Goal: Transaction & Acquisition: Purchase product/service

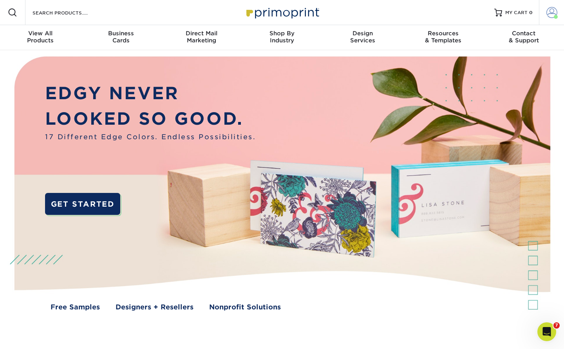
click at [556, 12] on span at bounding box center [552, 12] width 11 height 11
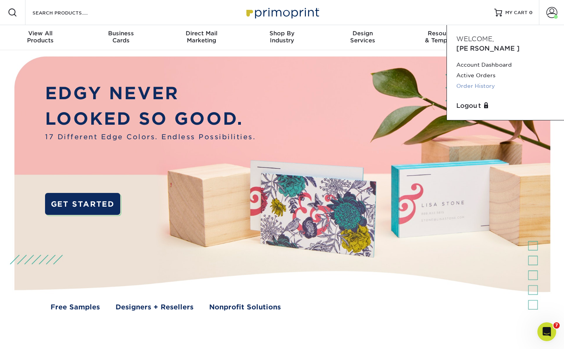
click at [477, 81] on link "Order History" at bounding box center [506, 86] width 98 height 11
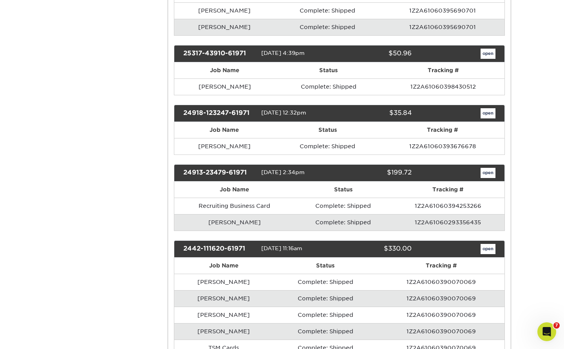
scroll to position [485, 0]
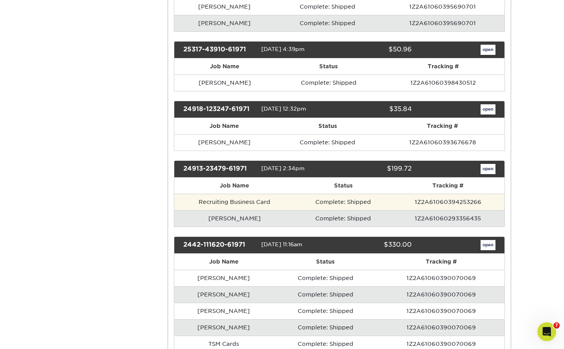
click at [251, 198] on td "Recruiting Business Card" at bounding box center [234, 202] width 121 height 16
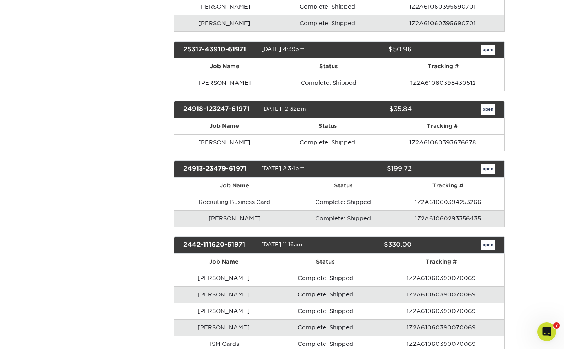
click at [491, 165] on link "open" at bounding box center [488, 169] width 15 height 10
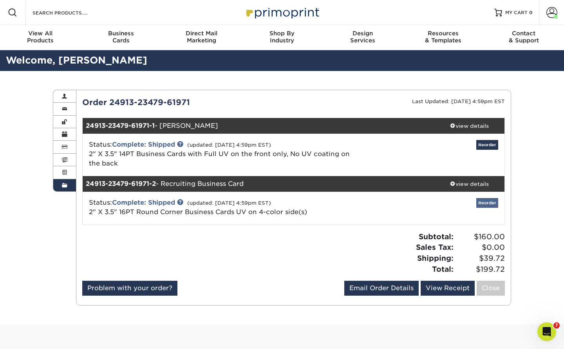
click at [491, 202] on link "Reorder" at bounding box center [488, 203] width 22 height 10
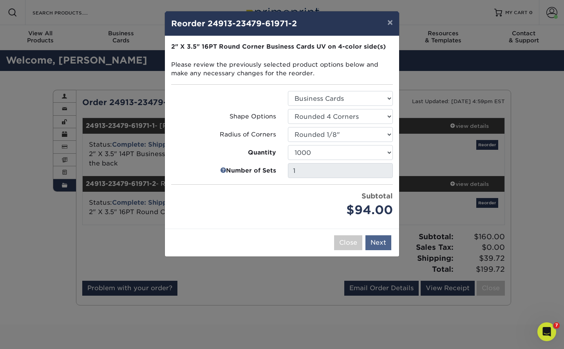
click at [379, 243] on button "Next" at bounding box center [379, 242] width 26 height 15
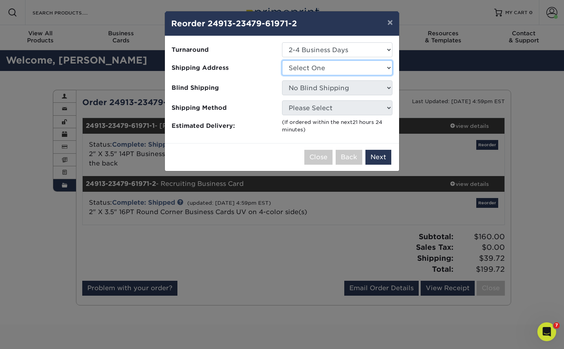
select select "32595"
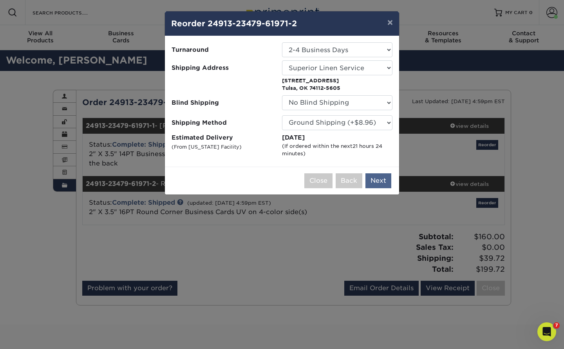
click at [379, 180] on button "Next" at bounding box center [379, 180] width 26 height 15
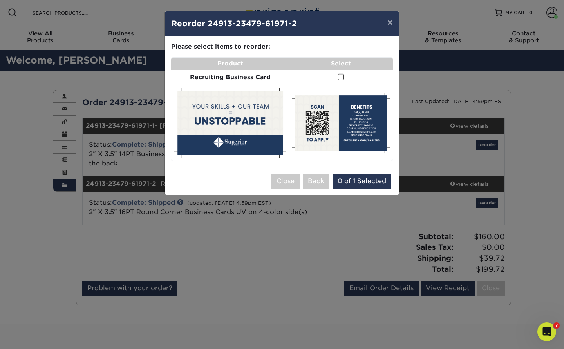
click at [338, 74] on span at bounding box center [341, 76] width 7 height 7
click at [0, 0] on input "checkbox" at bounding box center [0, 0] width 0 height 0
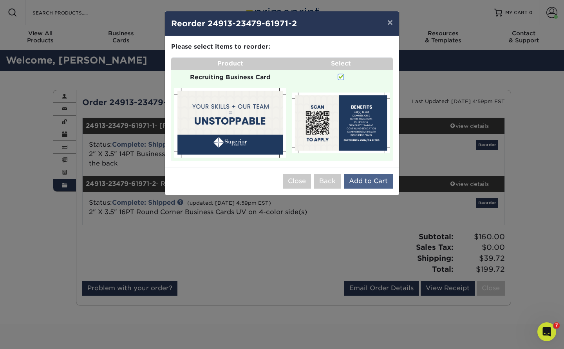
click at [371, 176] on button "Add to Cart" at bounding box center [368, 181] width 49 height 15
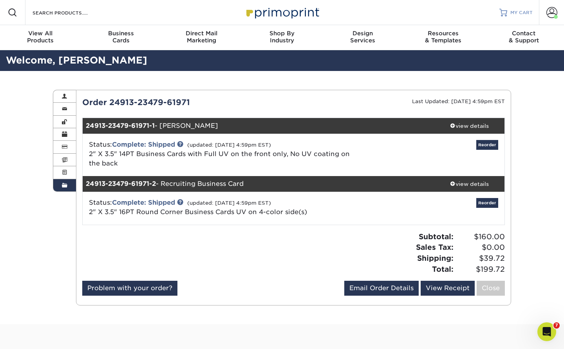
click at [515, 12] on span "MY CART" at bounding box center [522, 12] width 22 height 7
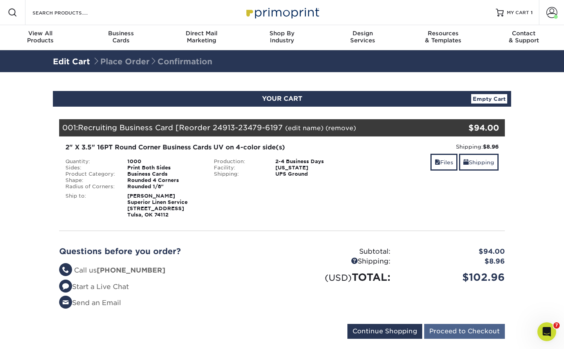
click at [470, 330] on input "Proceed to Checkout" at bounding box center [464, 331] width 81 height 15
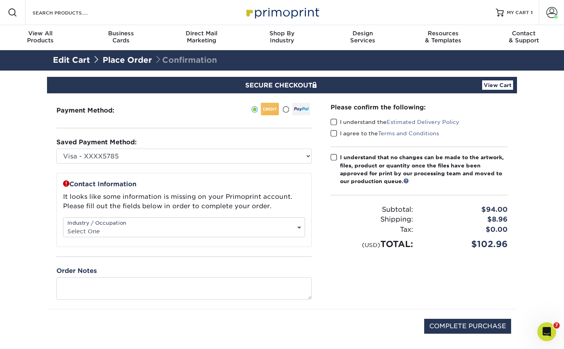
click at [332, 122] on span at bounding box center [334, 121] width 7 height 7
click at [0, 0] on input "I understand the Estimated Delivery Policy" at bounding box center [0, 0] width 0 height 0
click at [336, 135] on span at bounding box center [334, 133] width 7 height 7
click at [0, 0] on input "I agree to the Terms and Conditions" at bounding box center [0, 0] width 0 height 0
click at [334, 157] on span at bounding box center [334, 157] width 7 height 7
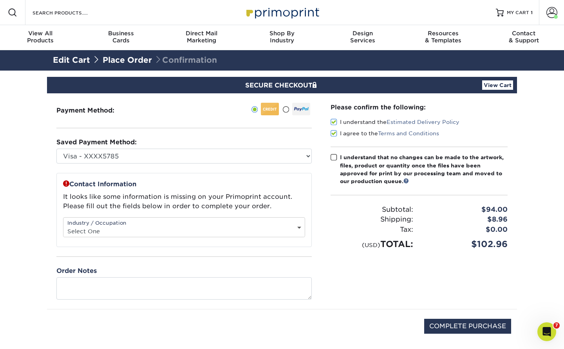
click at [0, 0] on input "I understand that no changes can be made to the artwork, files, product or quan…" at bounding box center [0, 0] width 0 height 0
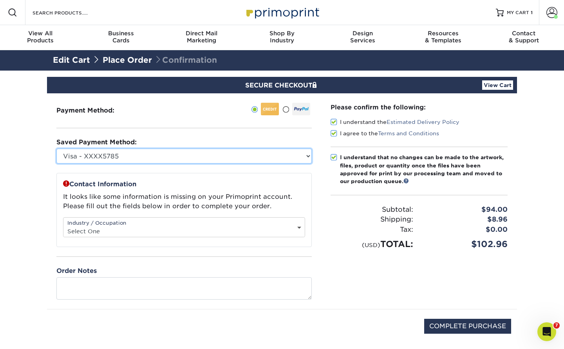
select select "66353"
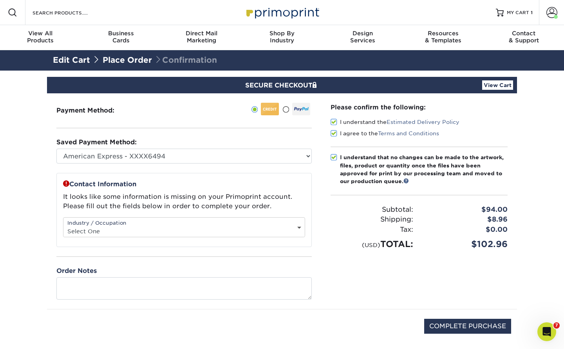
click at [216, 225] on div "Industry / Occupation Select One Administrative Executive Human Resources Const…" at bounding box center [184, 227] width 242 height 20
select select "2"
click at [481, 331] on input "COMPLETE PURCHASE" at bounding box center [467, 326] width 87 height 15
click at [387, 302] on div "Please confirm the following: I understand the Estimated Delivery Policy I agre…" at bounding box center [419, 201] width 196 height 216
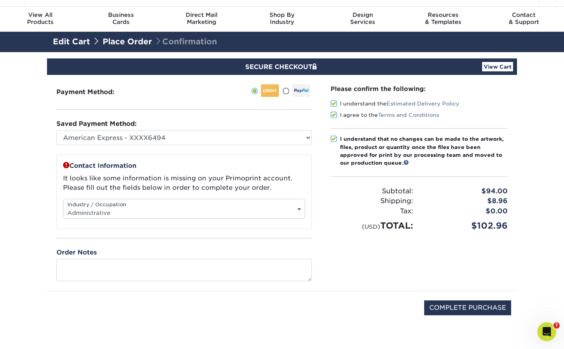
scroll to position [18, 0]
click at [473, 308] on input "COMPLETE PURCHASE" at bounding box center [467, 307] width 87 height 15
type input "COMPLETE PURCHASE"
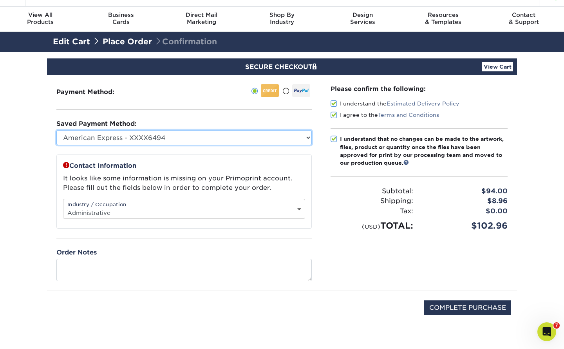
select select
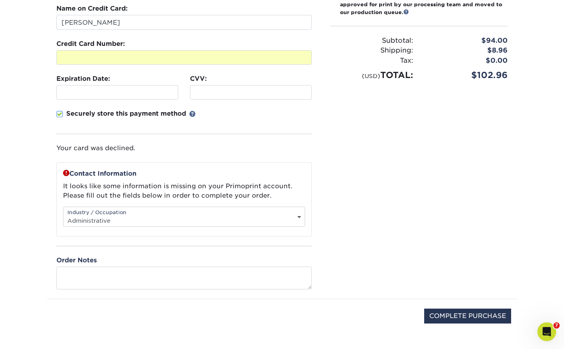
scroll to position [170, 0]
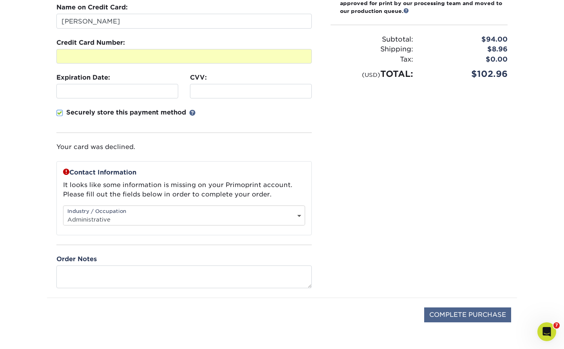
click at [468, 314] on input "COMPLETE PURCHASE" at bounding box center [467, 314] width 87 height 15
type input "PROCESSING, PLEASE WAIT..."
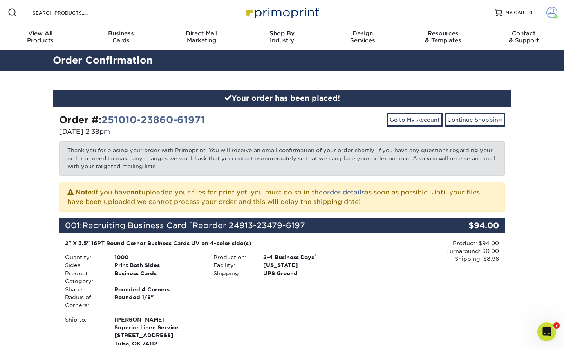
click at [554, 14] on span at bounding box center [552, 12] width 11 height 11
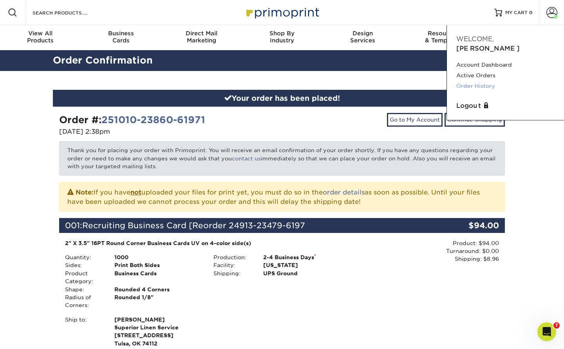
click at [478, 81] on link "Order History" at bounding box center [506, 86] width 98 height 11
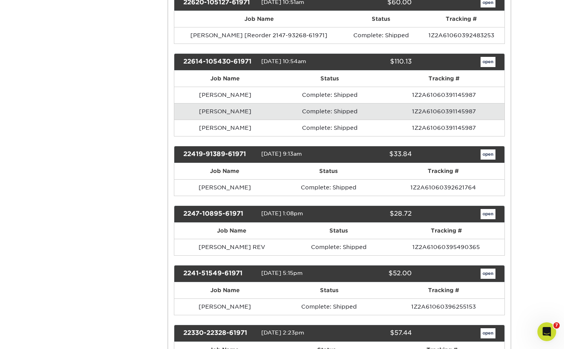
scroll to position [1755, 0]
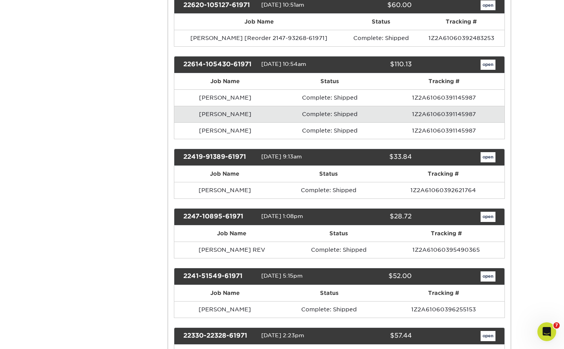
click at [491, 212] on link "open" at bounding box center [488, 217] width 15 height 10
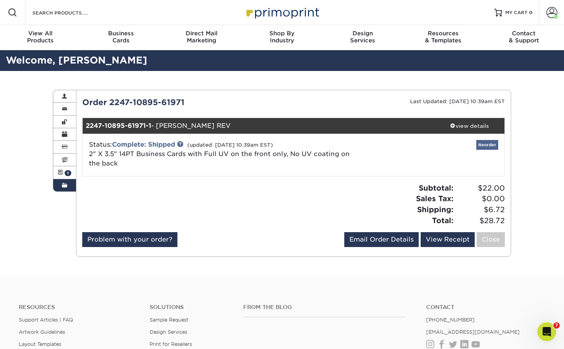
click at [490, 145] on link "Reorder" at bounding box center [488, 145] width 22 height 10
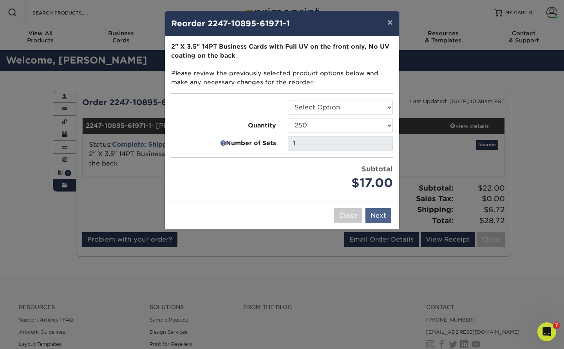
click at [383, 215] on button "Next" at bounding box center [379, 215] width 26 height 15
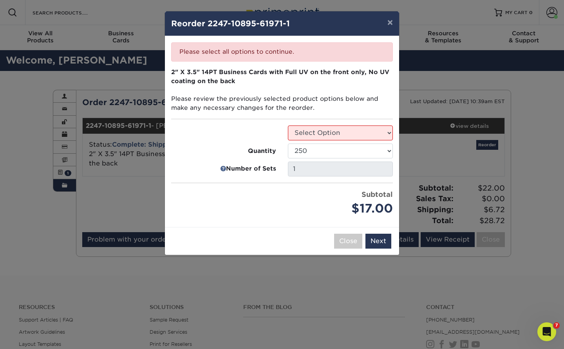
click at [332, 123] on fieldset "2" X 3.5" 14PT Business Cards with Full UV on the front only, No UV coating on …" at bounding box center [282, 97] width 222 height 58
select select "3b5148f1-0588-4f88-a218-97bcfdce65c1"
click at [383, 240] on button "Next" at bounding box center [379, 241] width 26 height 15
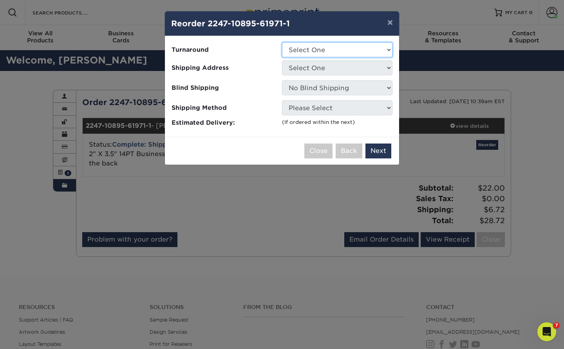
select select "f80d1fd3-0612-49b0-9d9a-f2b2c279d03b"
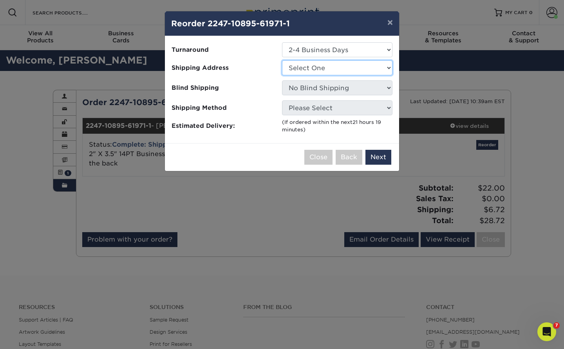
select select "32595"
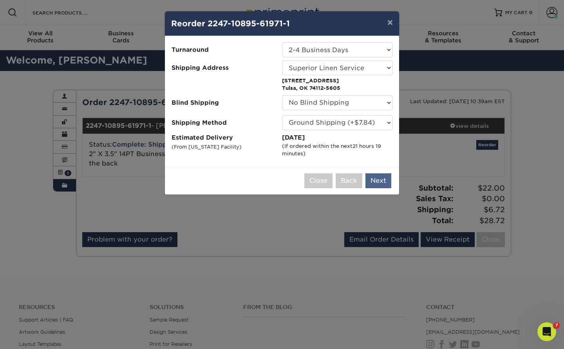
click at [377, 182] on button "Next" at bounding box center [379, 180] width 26 height 15
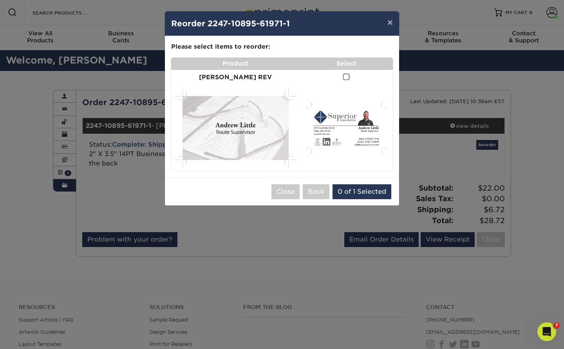
click at [343, 77] on span at bounding box center [346, 76] width 7 height 7
click at [0, 0] on input "checkbox" at bounding box center [0, 0] width 0 height 0
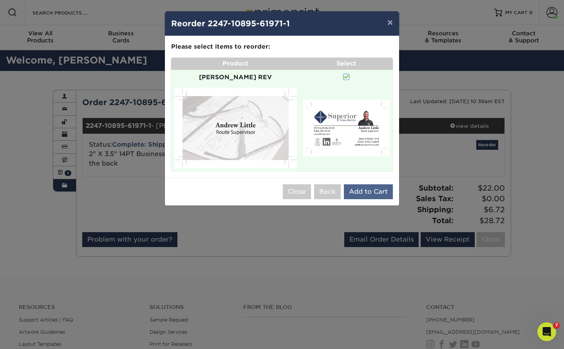
click at [372, 184] on button "Add to Cart" at bounding box center [368, 191] width 49 height 15
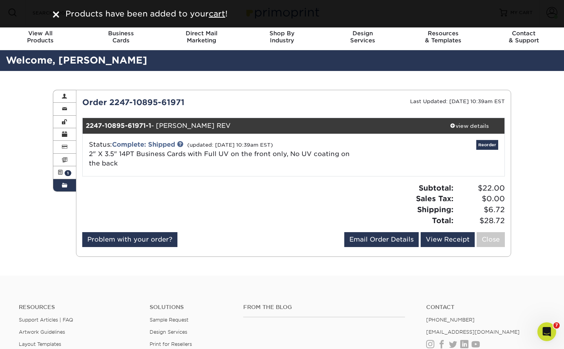
click at [218, 18] on div "Products have been added to your cart !" at bounding box center [286, 14] width 449 height 12
click at [218, 14] on u "cart" at bounding box center [217, 13] width 16 height 9
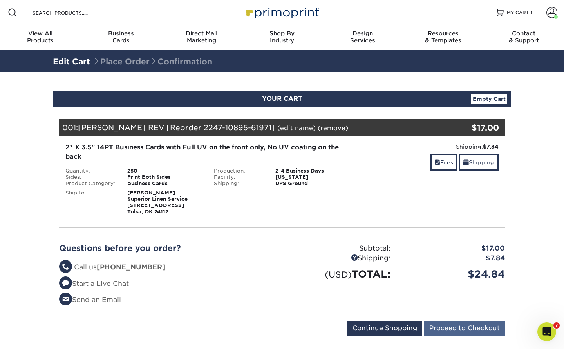
click at [461, 327] on input "Proceed to Checkout" at bounding box center [464, 328] width 81 height 15
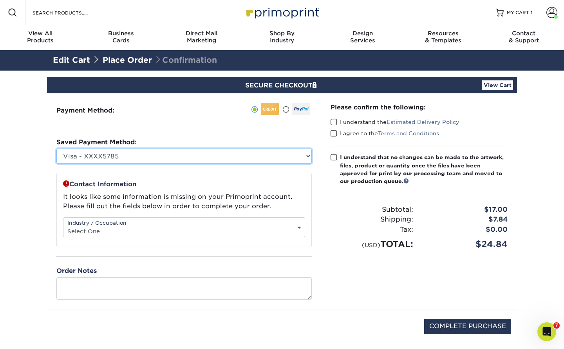
select select "75896"
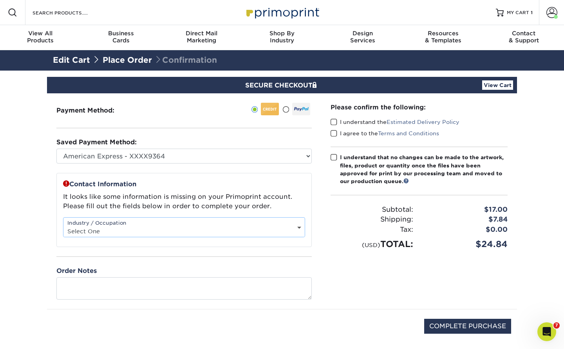
select select "2"
click at [330, 123] on div "Please confirm the following: I understand the Estimated Delivery Policy I agre…" at bounding box center [419, 201] width 196 height 216
click at [333, 123] on span at bounding box center [334, 121] width 7 height 7
click at [0, 0] on input "I understand the Estimated Delivery Policy" at bounding box center [0, 0] width 0 height 0
click at [334, 134] on span at bounding box center [334, 133] width 7 height 7
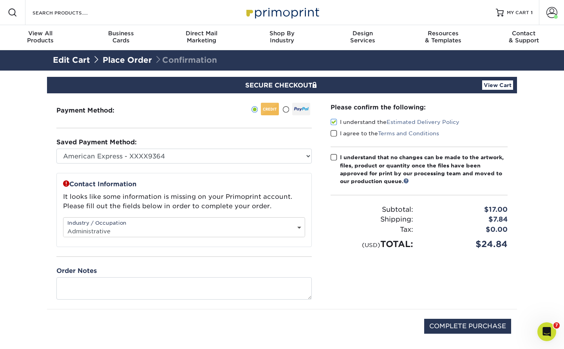
click at [0, 0] on input "I agree to the Terms and Conditions" at bounding box center [0, 0] width 0 height 0
click at [334, 153] on label "I understand that no changes can be made to the artwork, files, product or quan…" at bounding box center [419, 169] width 177 height 32
click at [0, 0] on input "I understand that no changes can be made to the artwork, files, product or quan…" at bounding box center [0, 0] width 0 height 0
click at [476, 328] on input "COMPLETE PURCHASE" at bounding box center [467, 326] width 87 height 15
type input "PROCESSING, PLEASE WAIT..."
